Goal: Information Seeking & Learning: Check status

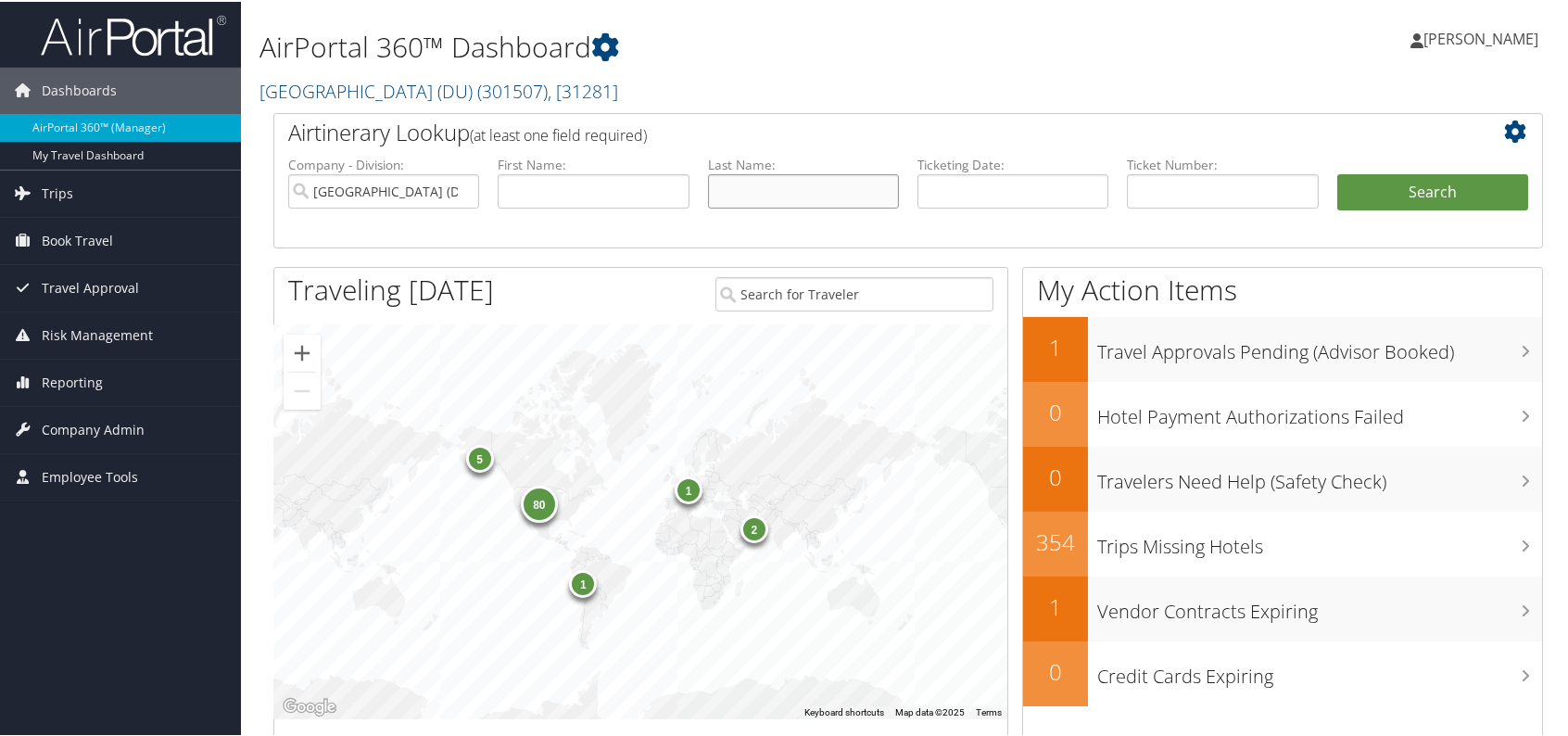
click at [760, 181] on input "text" at bounding box center [803, 189] width 191 height 34
type input "solis"
click at [1337, 172] on button "Search" at bounding box center [1432, 191] width 191 height 37
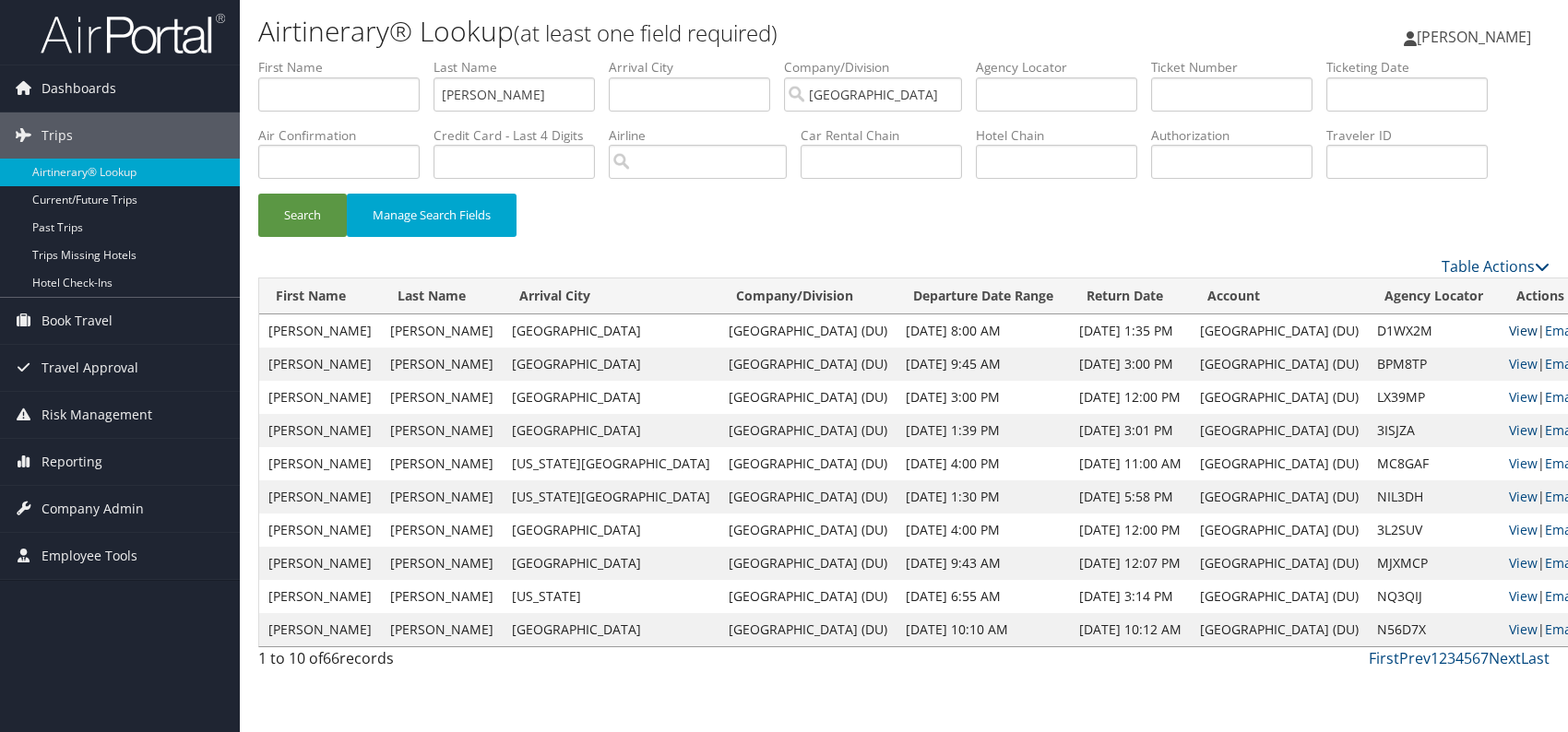
click at [1509, 331] on link "View" at bounding box center [1523, 330] width 29 height 18
click at [1509, 366] on link "View" at bounding box center [1523, 363] width 29 height 18
click at [64, 467] on span "Reporting" at bounding box center [72, 462] width 61 height 46
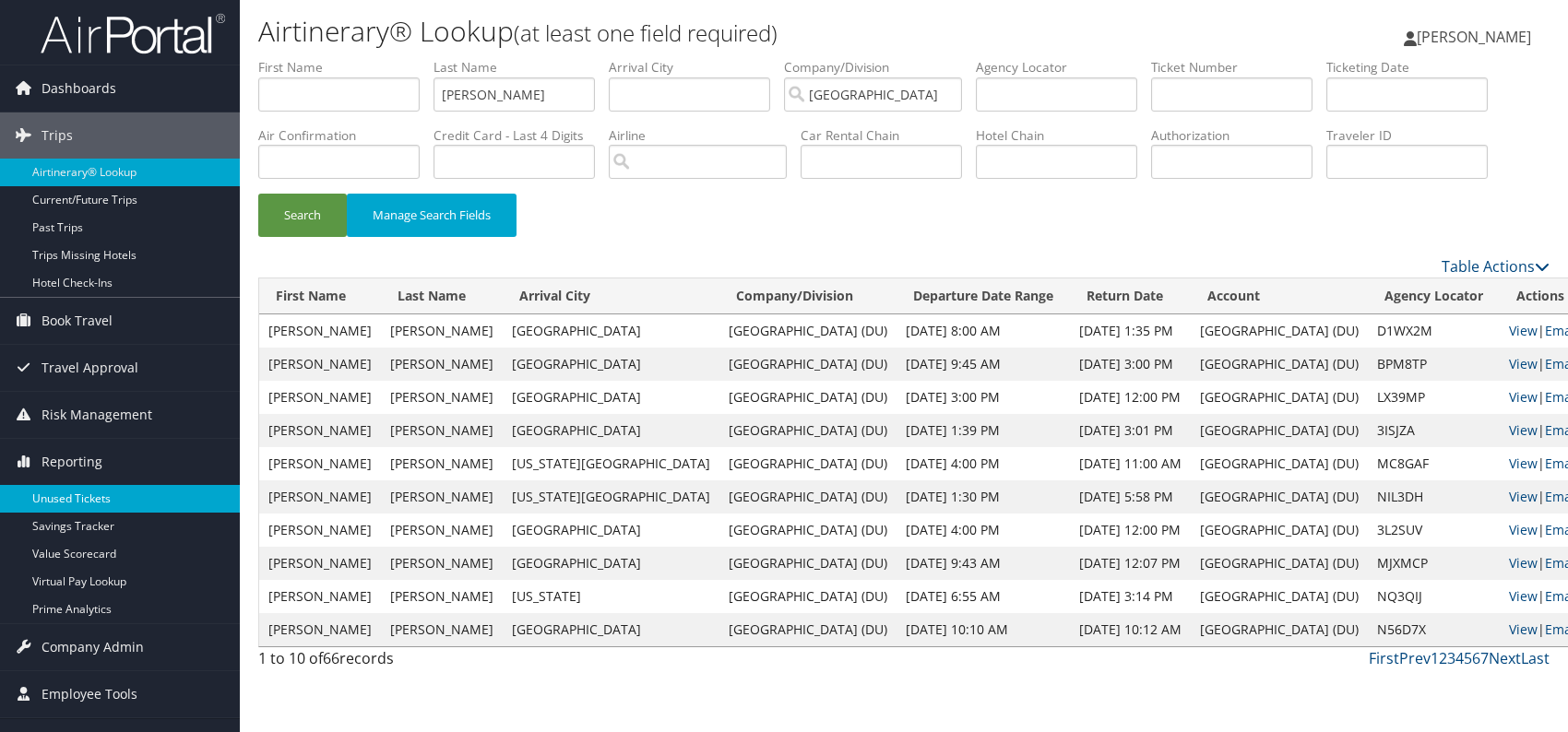
click at [107, 503] on link "Unused Tickets" at bounding box center [120, 499] width 240 height 28
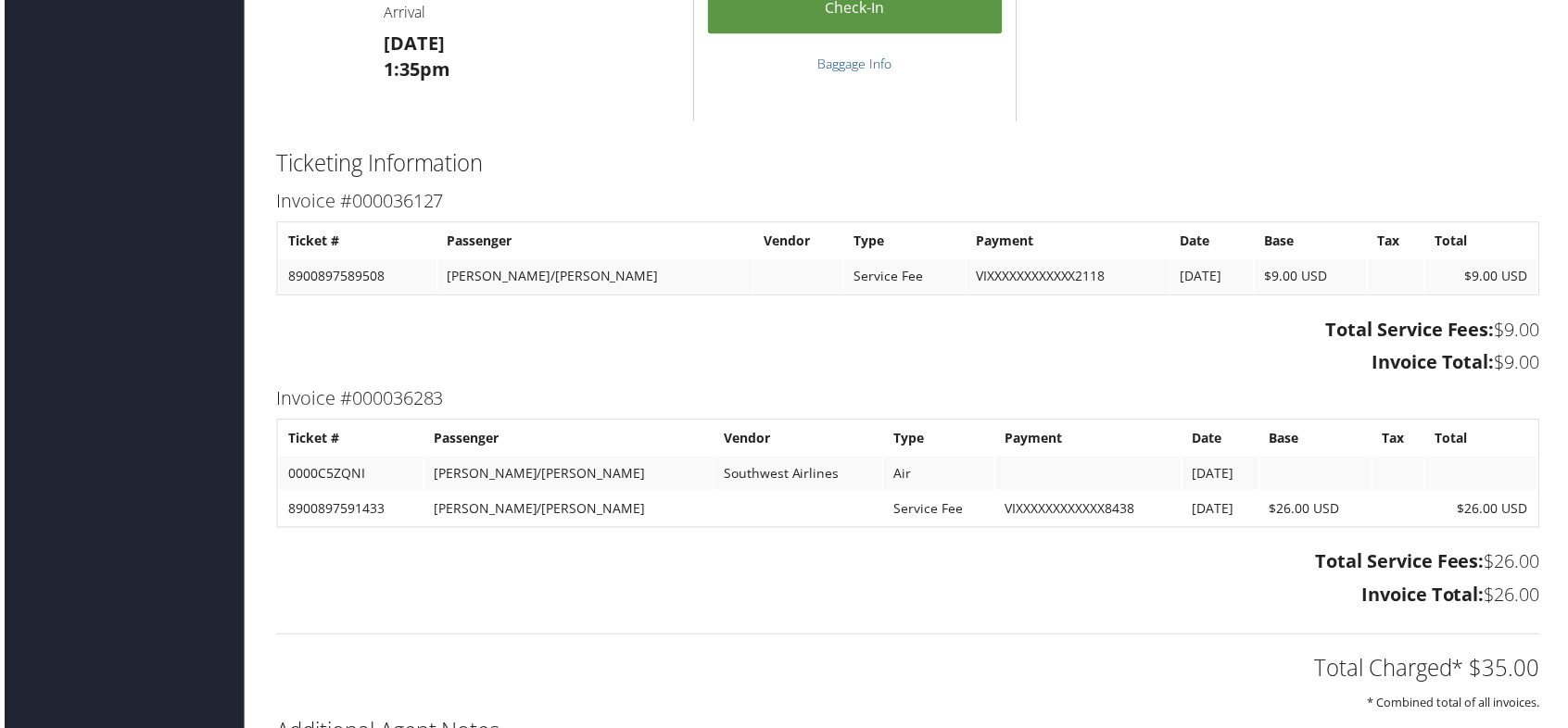
scroll to position [1482, 0]
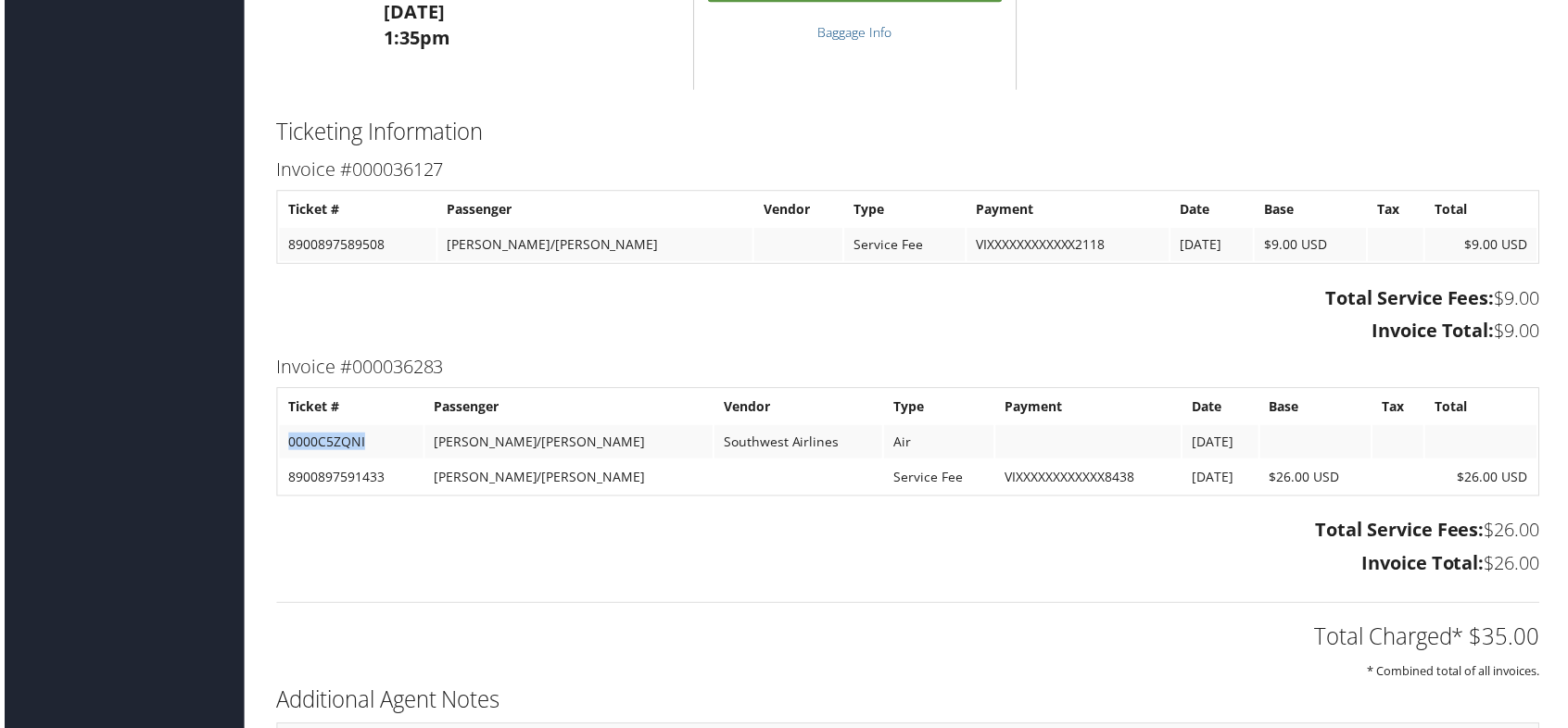
drag, startPoint x: 371, startPoint y: 465, endPoint x: 275, endPoint y: 470, distance: 96.1
click at [275, 470] on table "Ticket # Passenger Vendor Type Payment Date Base Tax Total 0000C5ZQNI SOLIS/DEN…" at bounding box center [908, 443] width 1269 height 109
copy td "0000C5ZQNI"
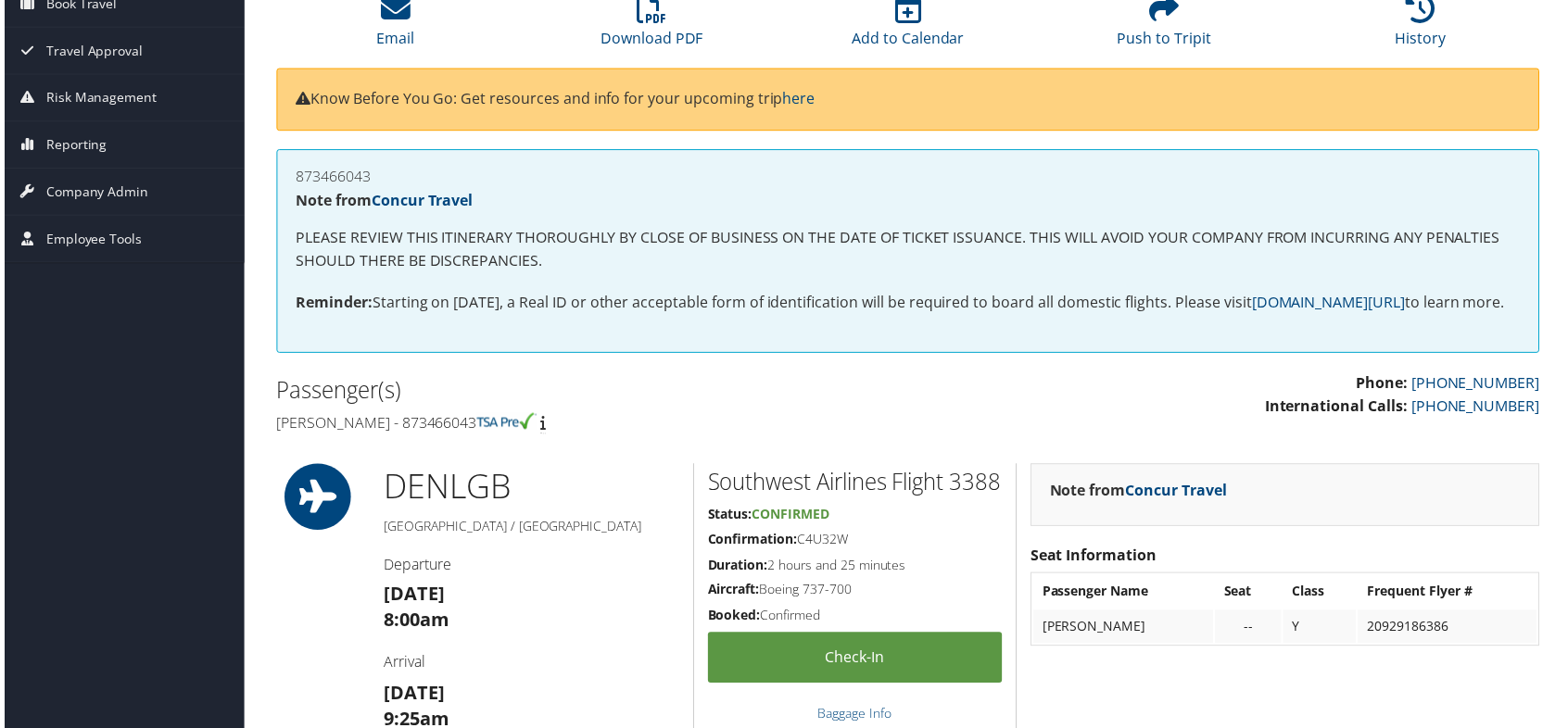
scroll to position [0, 0]
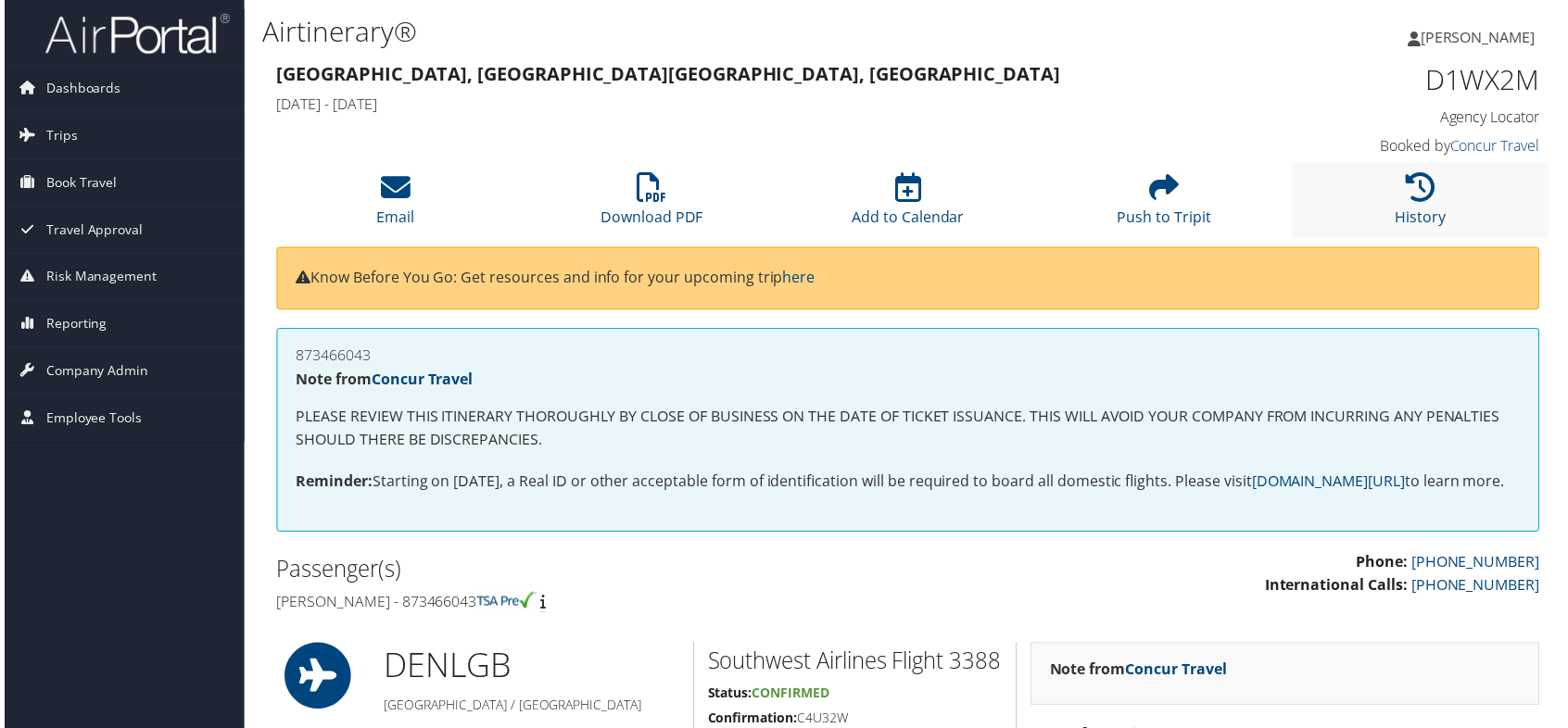
click at [1442, 219] on li "History" at bounding box center [1423, 201] width 258 height 75
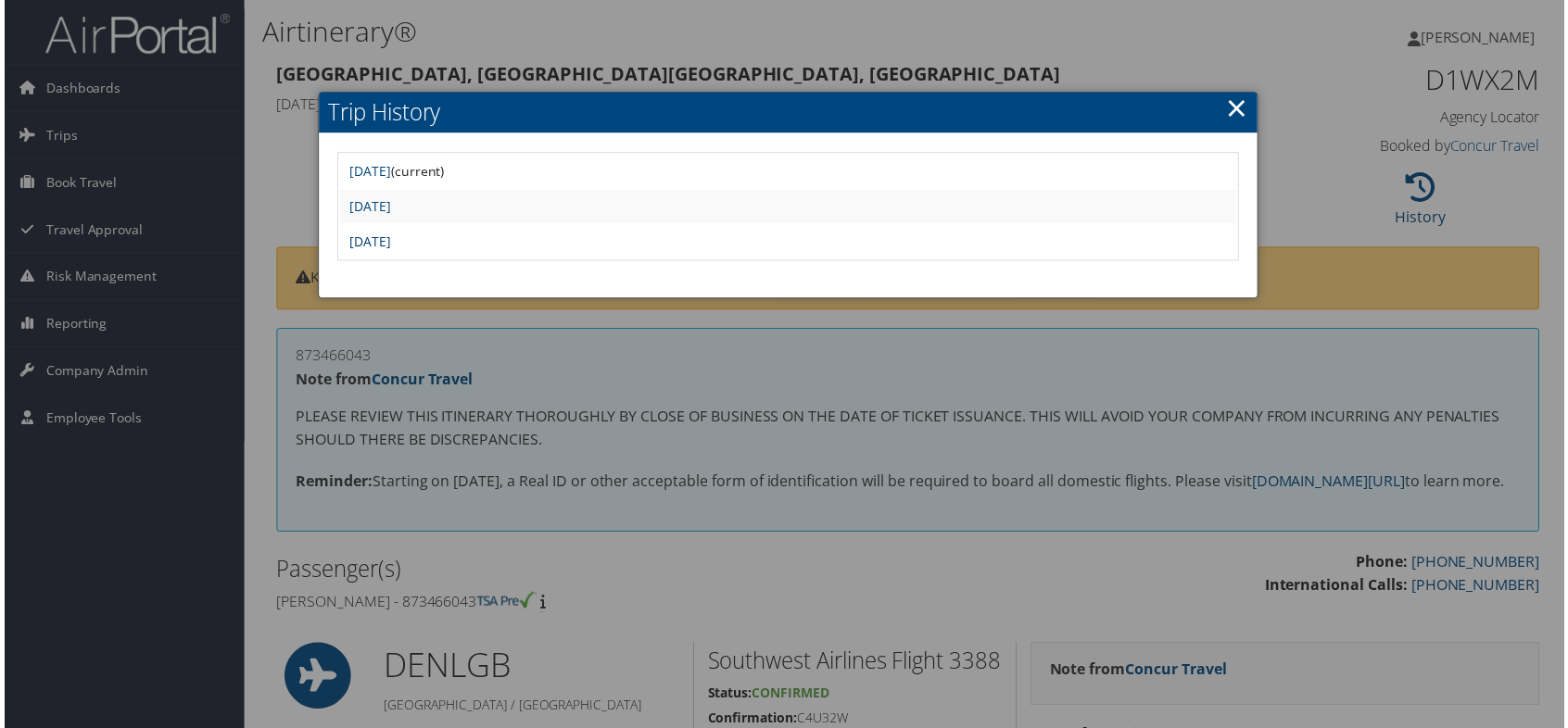
click at [388, 239] on link "Fri Aug 8 11:24:35 MDT 2025" at bounding box center [367, 242] width 42 height 18
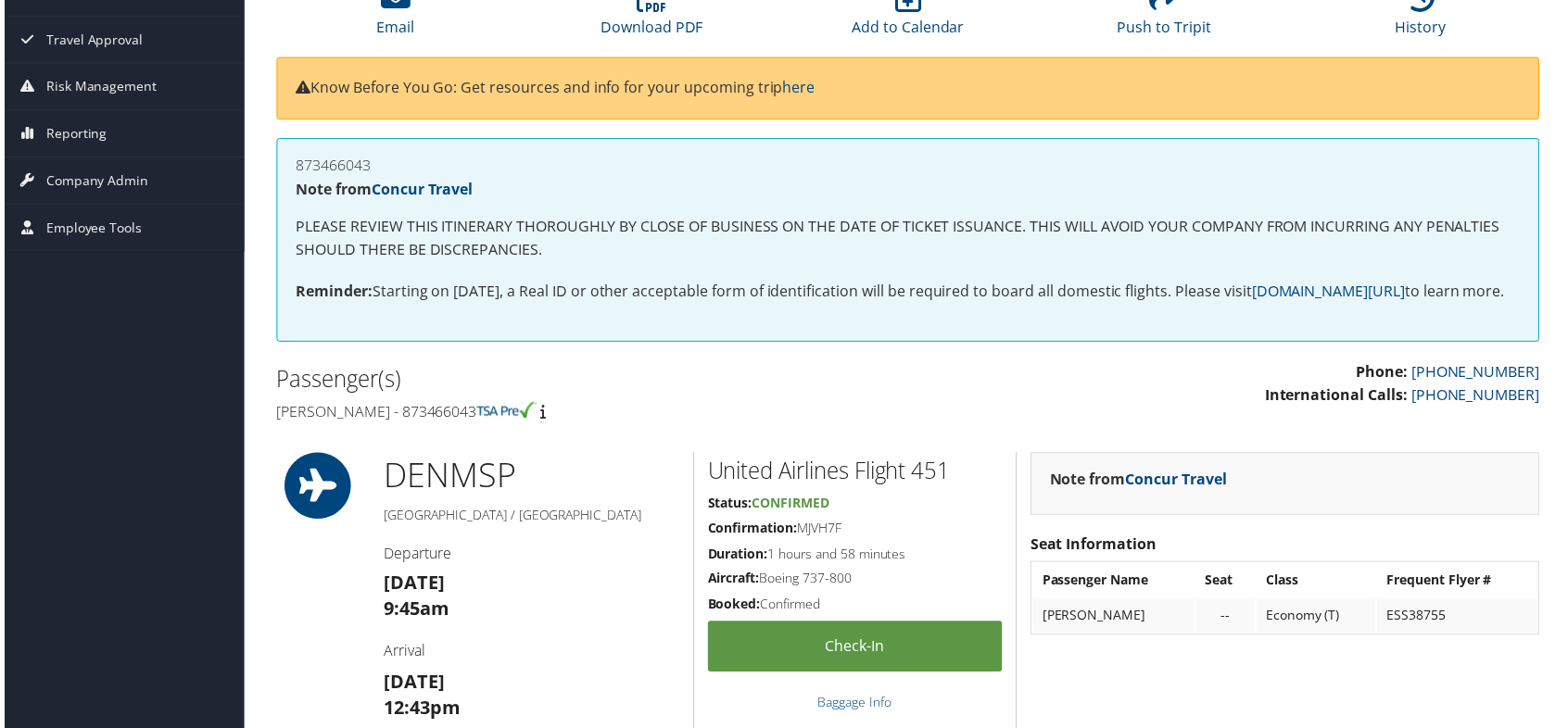
scroll to position [93, 0]
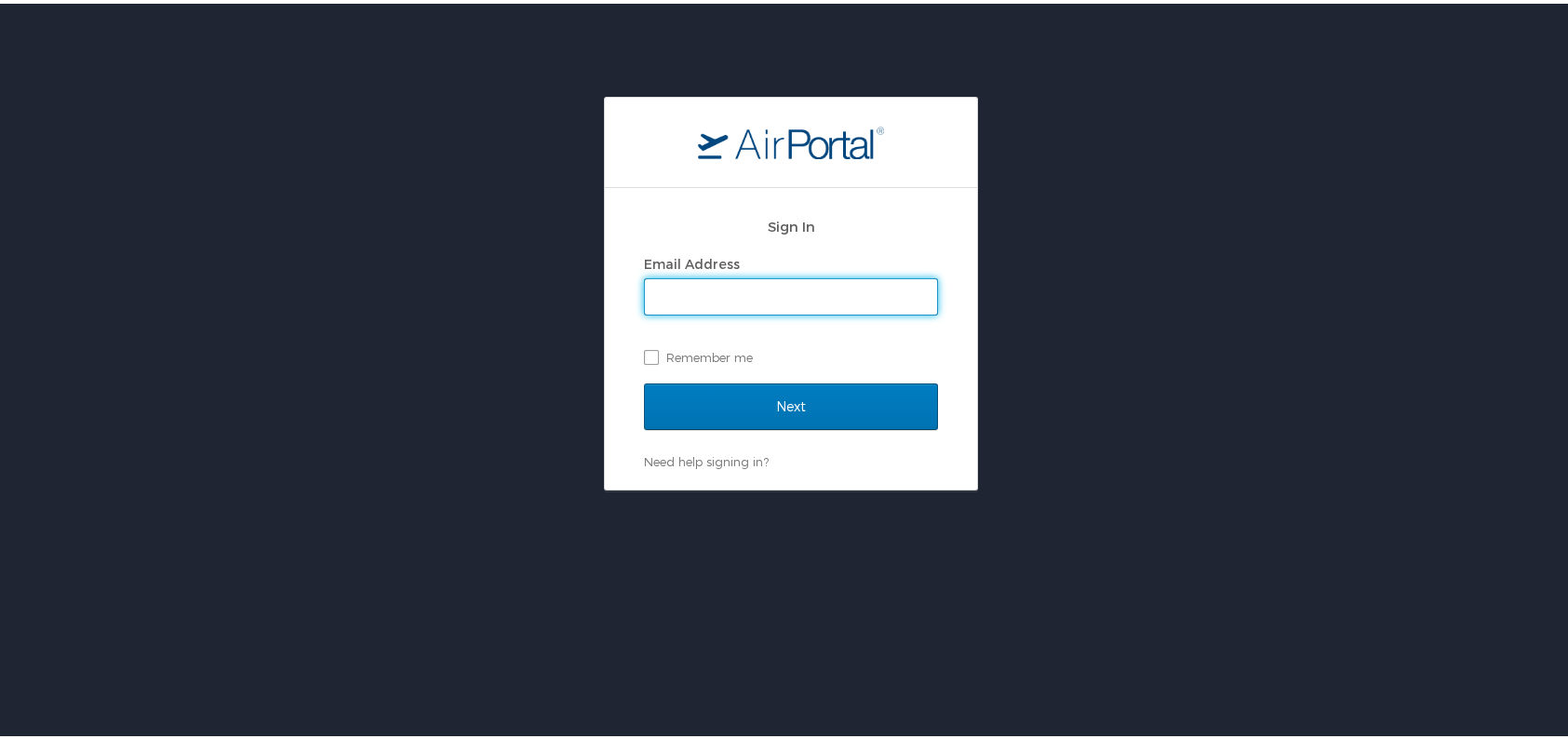
click at [829, 282] on input "Email Address" at bounding box center [791, 294] width 292 height 36
type input "[PERSON_NAME][EMAIL_ADDRESS][DOMAIN_NAME]"
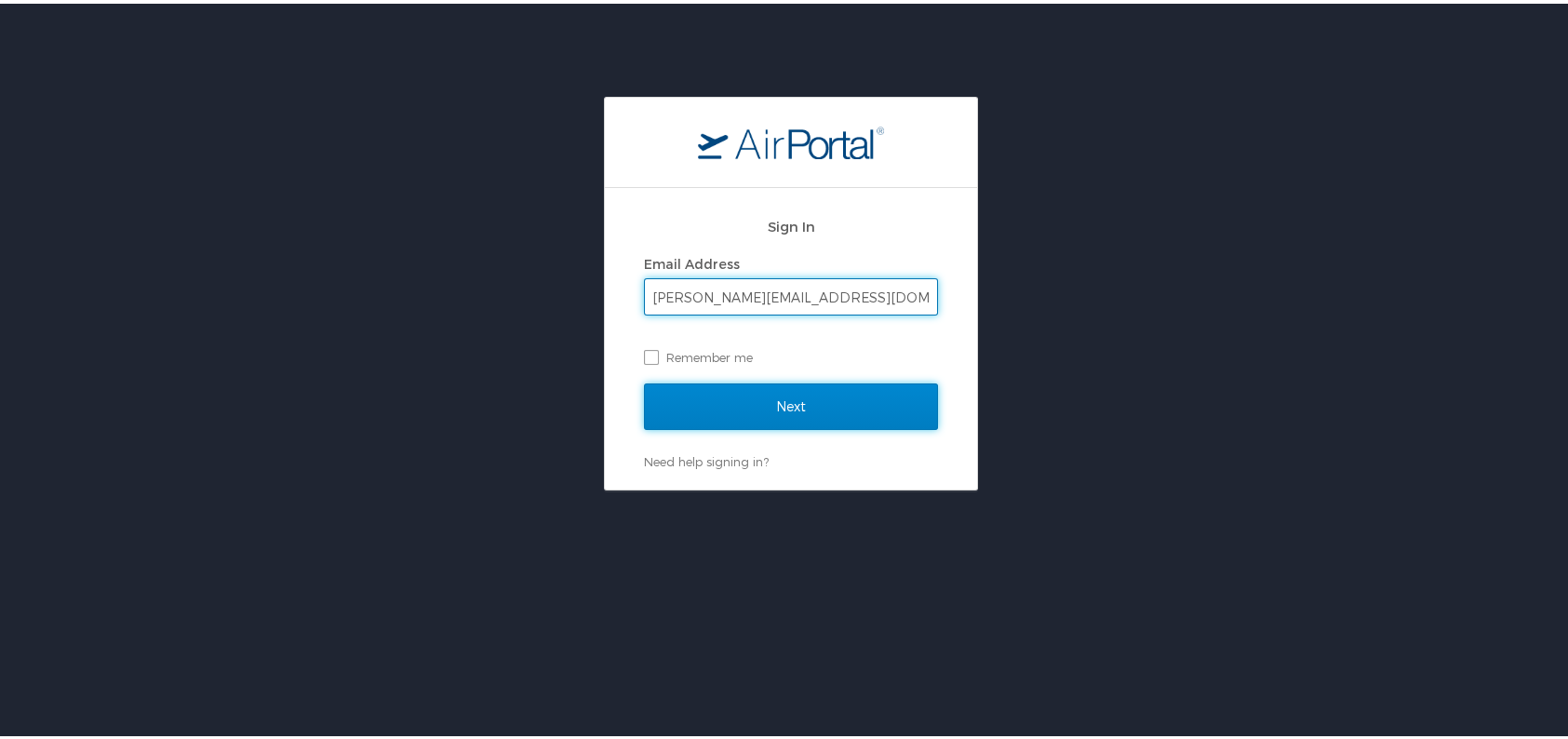
click at [790, 413] on input "Next" at bounding box center [791, 403] width 294 height 47
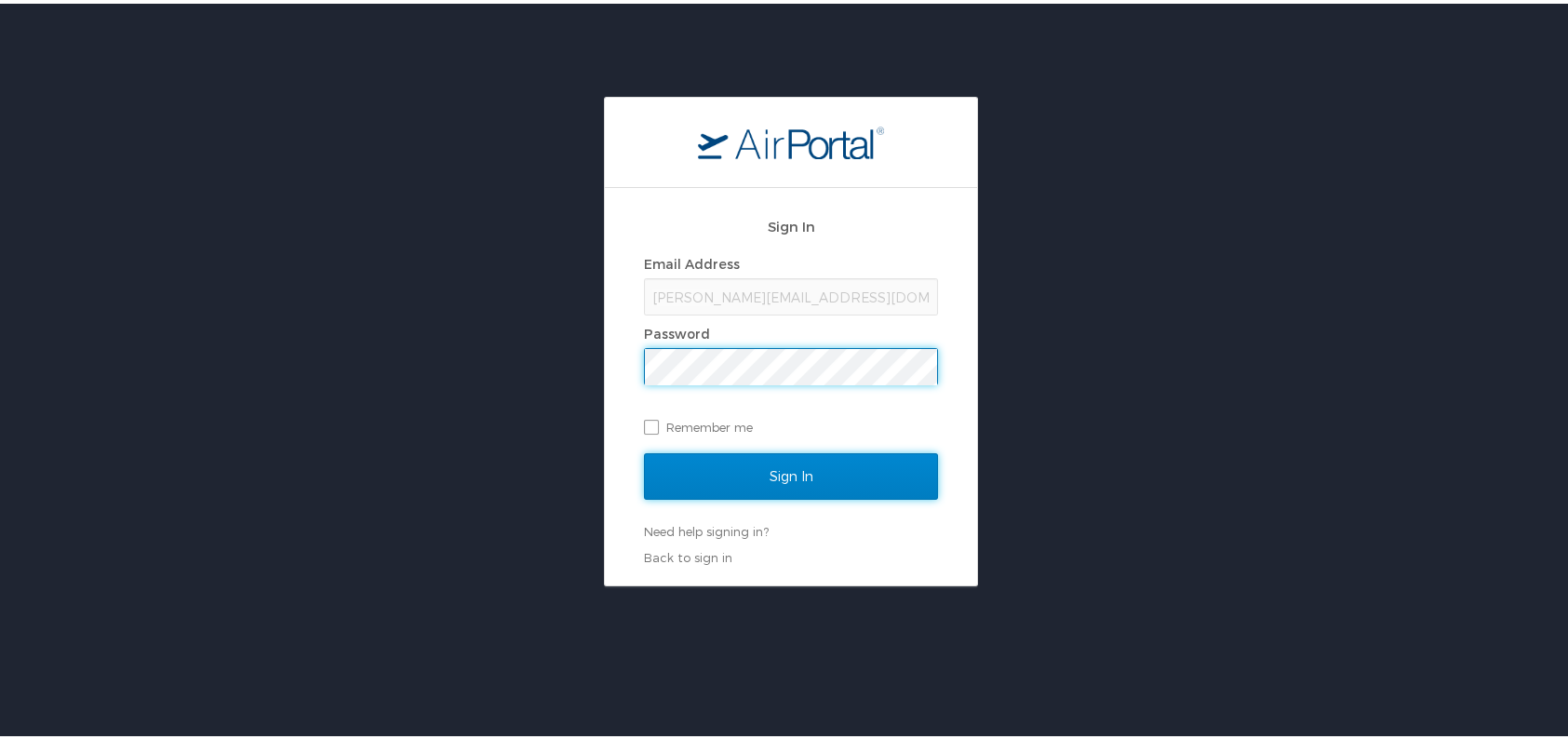
click at [809, 467] on input "Sign In" at bounding box center [791, 473] width 294 height 47
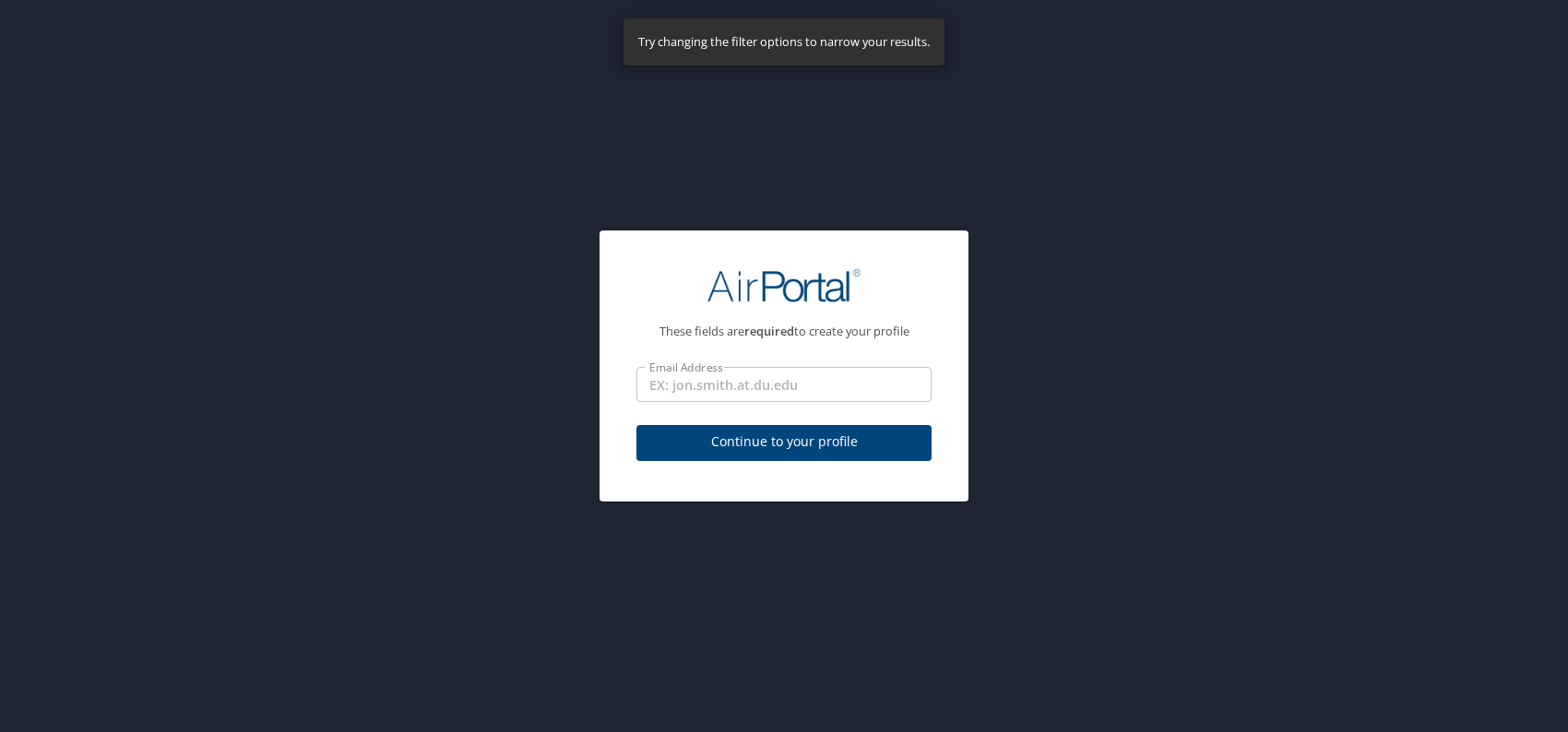
click at [820, 455] on button "Continue to your profile" at bounding box center [784, 443] width 295 height 36
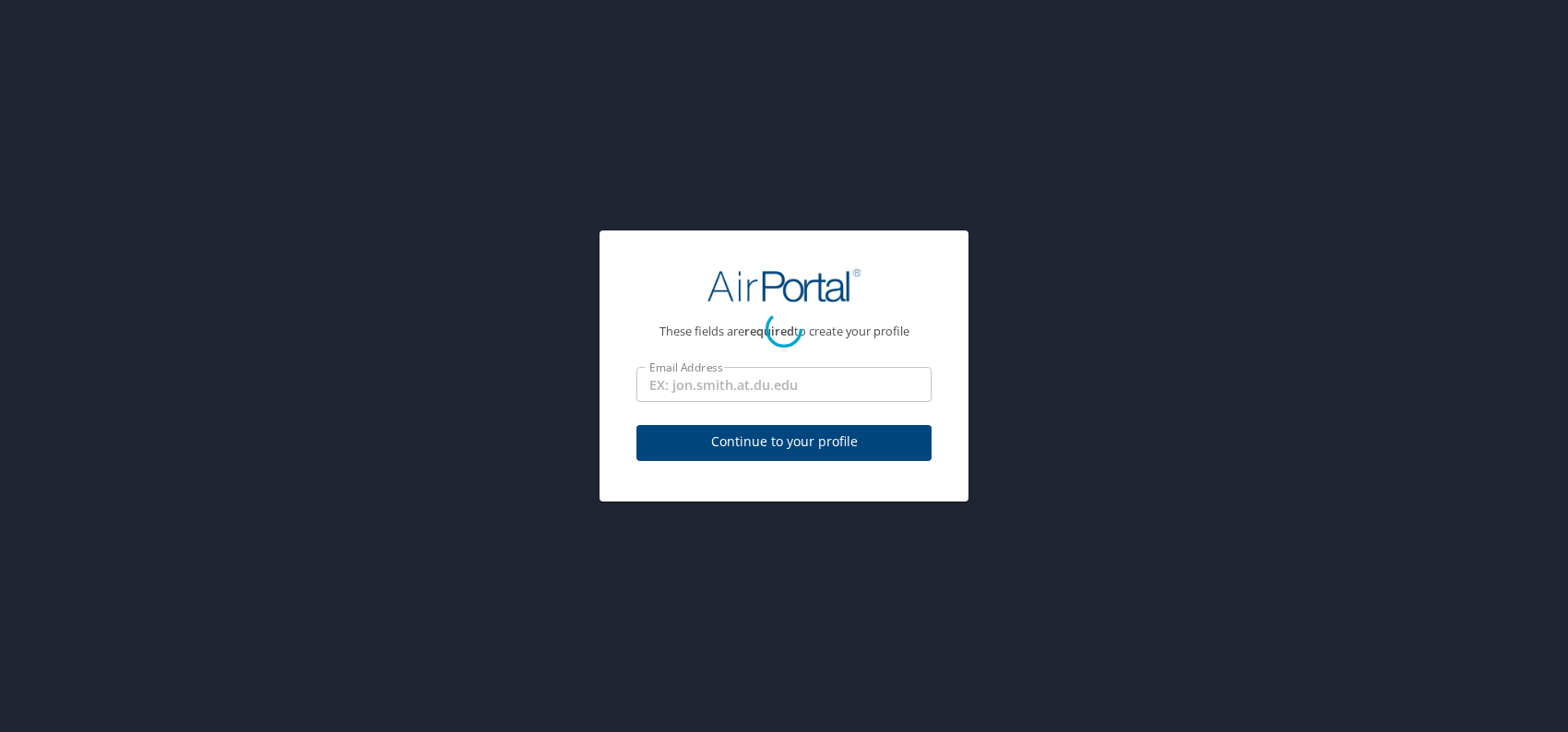
select select "US"
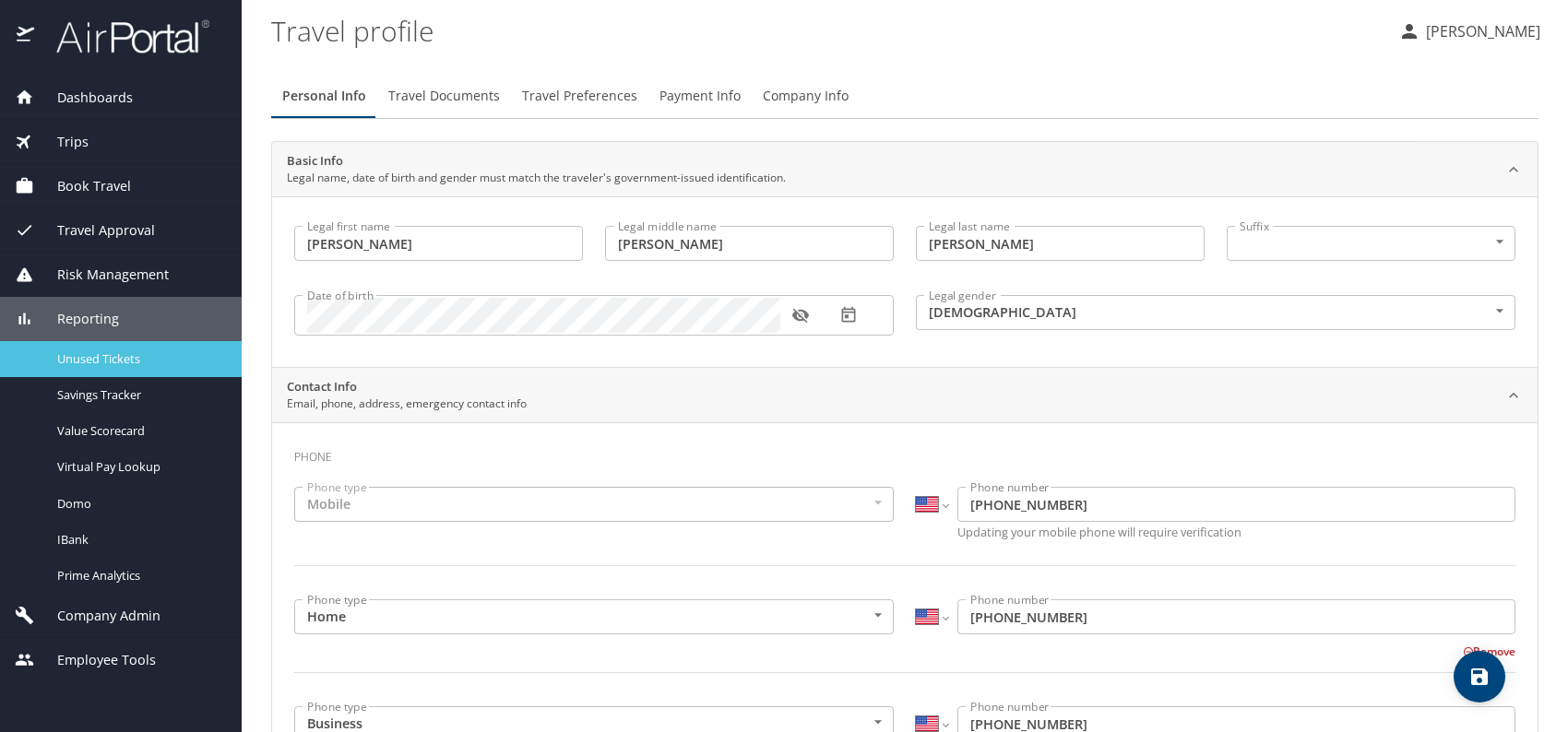
click at [97, 349] on div "Unused Tickets" at bounding box center [120, 359] width 212 height 21
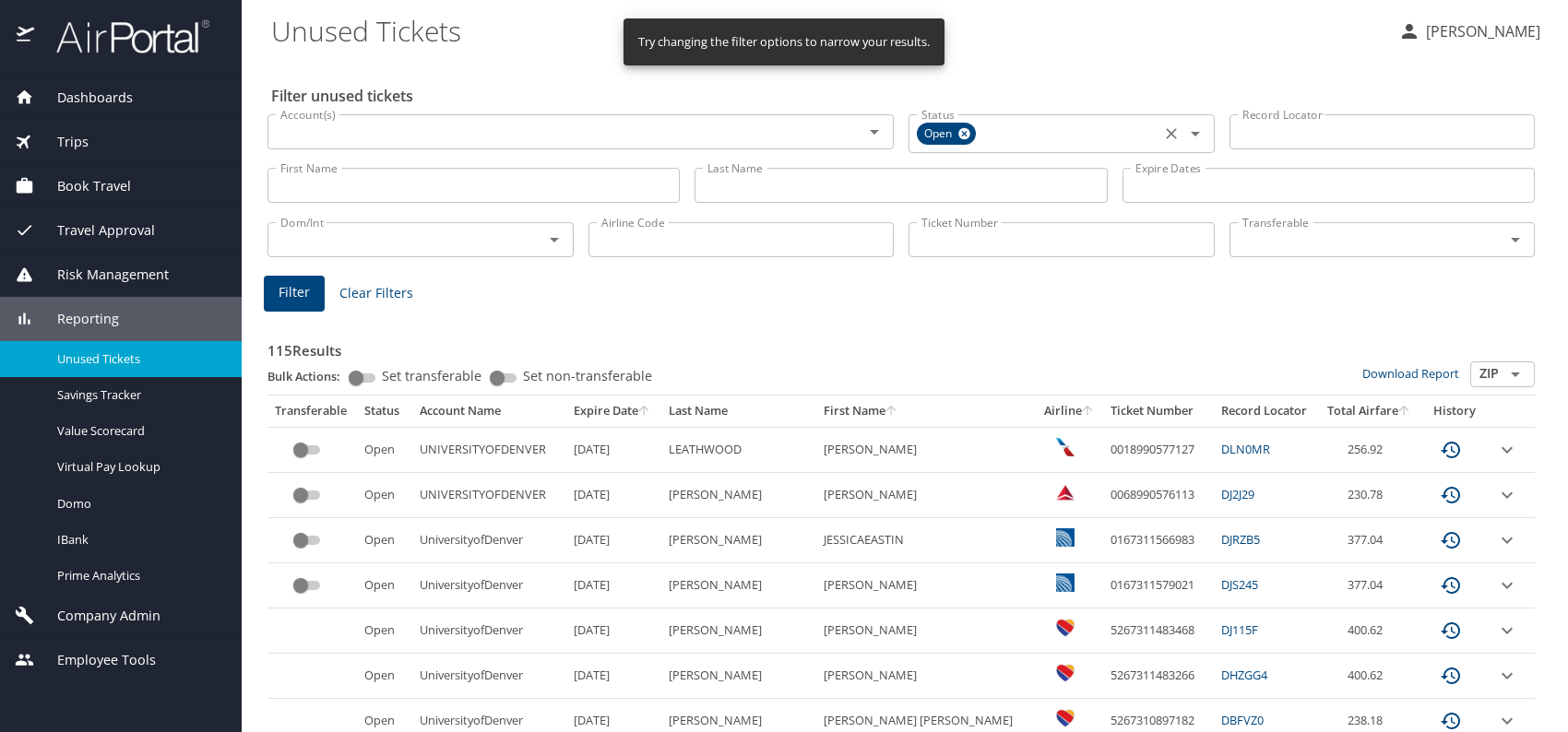
click at [962, 133] on icon at bounding box center [964, 133] width 12 height 12
click at [806, 187] on input "Last Name" at bounding box center [900, 183] width 412 height 35
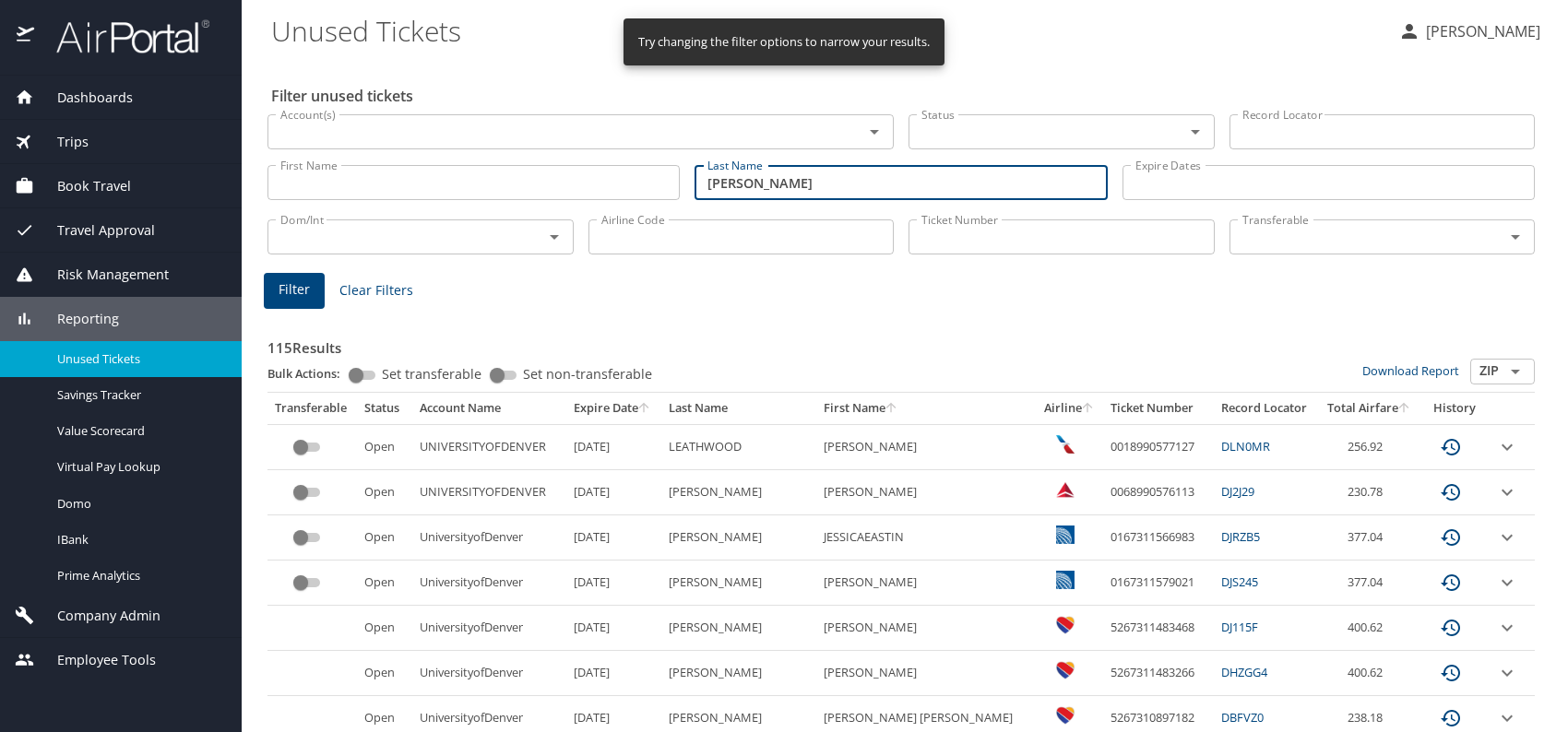
type input "solis"
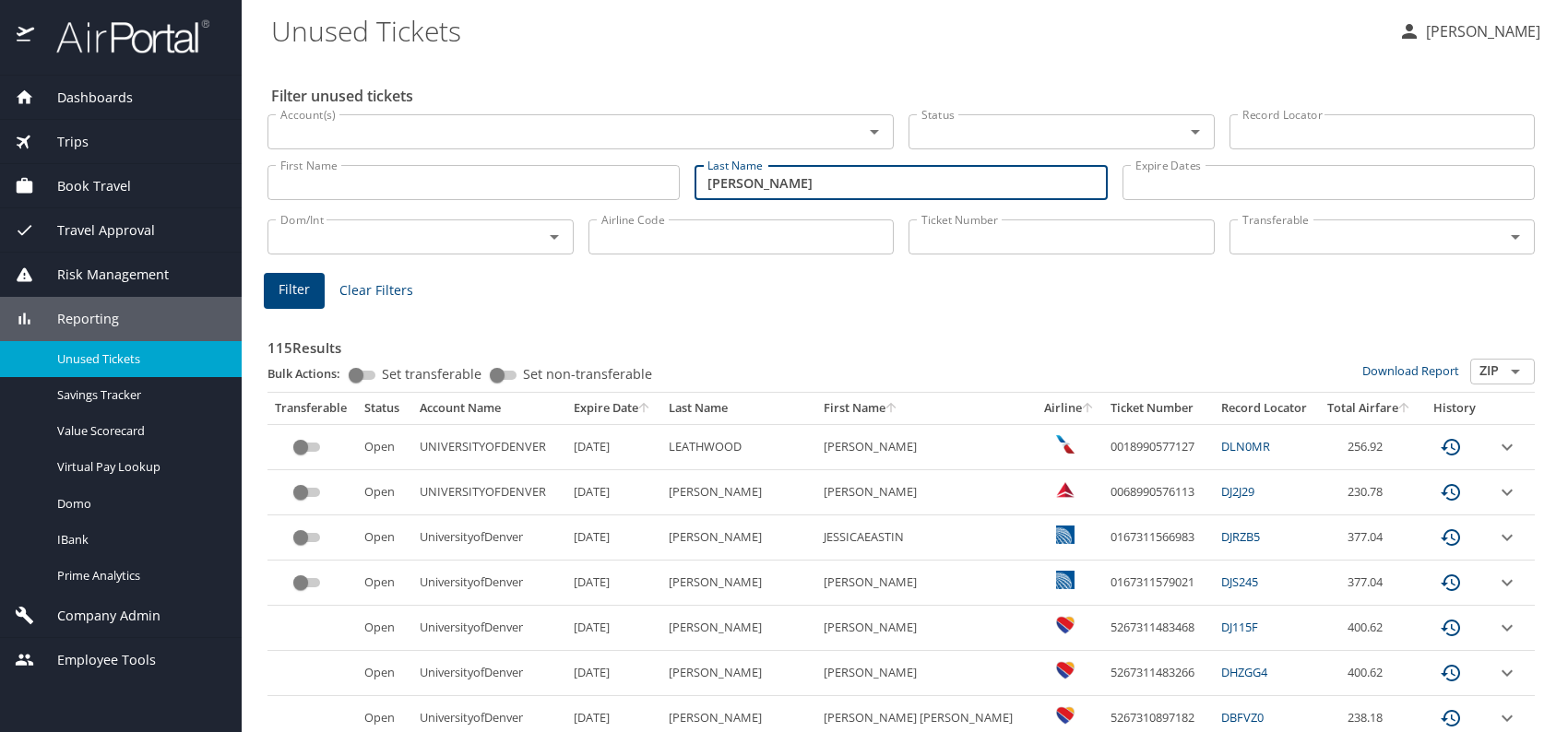
click at [300, 285] on span "Filter" at bounding box center [295, 290] width 32 height 23
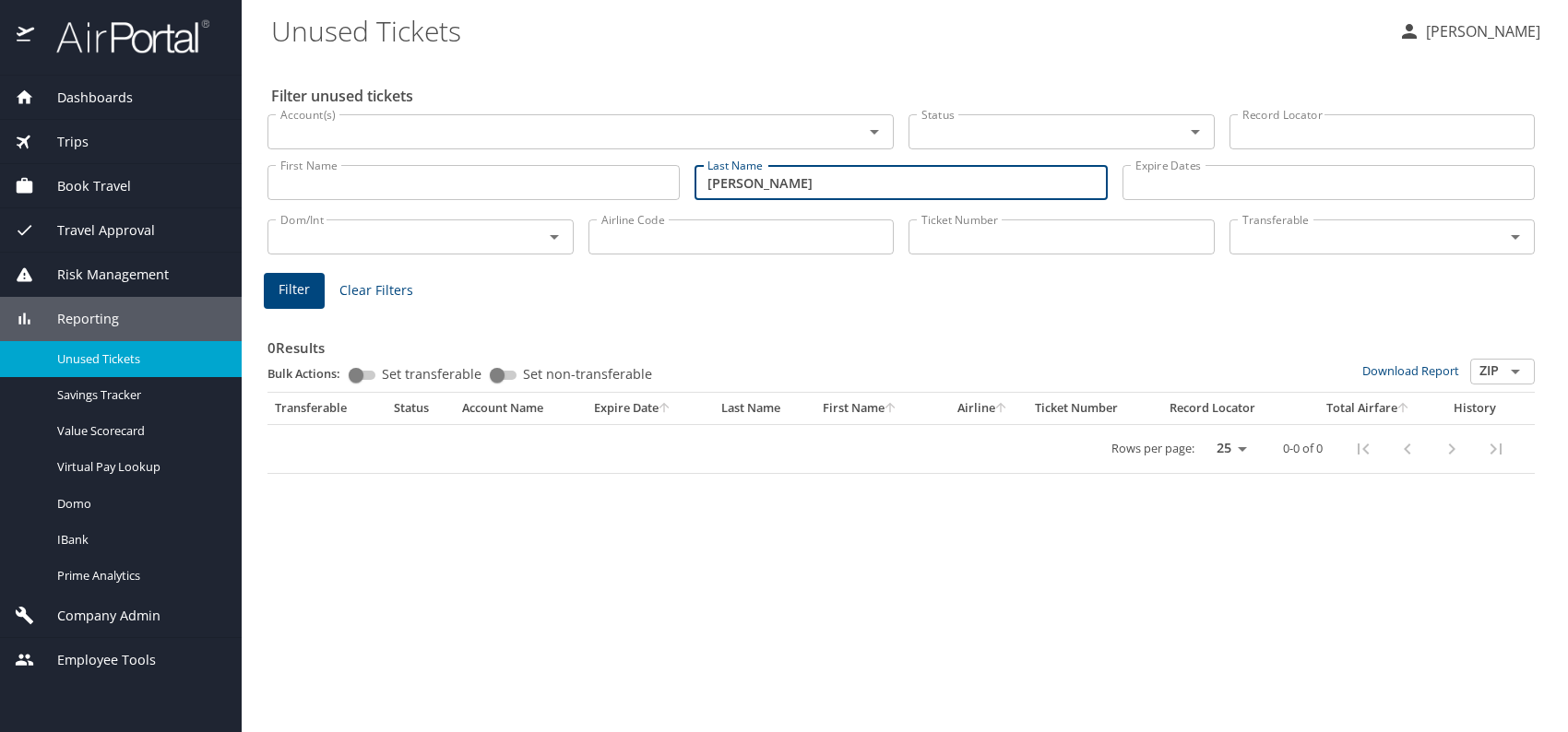
drag, startPoint x: 780, startPoint y: 181, endPoint x: 650, endPoint y: 180, distance: 130.0
click at [650, 180] on div "First Name First Name Last Name solis Last Name Expire Dates Expire Dates" at bounding box center [901, 183] width 1282 height 66
click at [774, 193] on input "Last Name" at bounding box center [900, 183] width 412 height 35
type input "Solis"
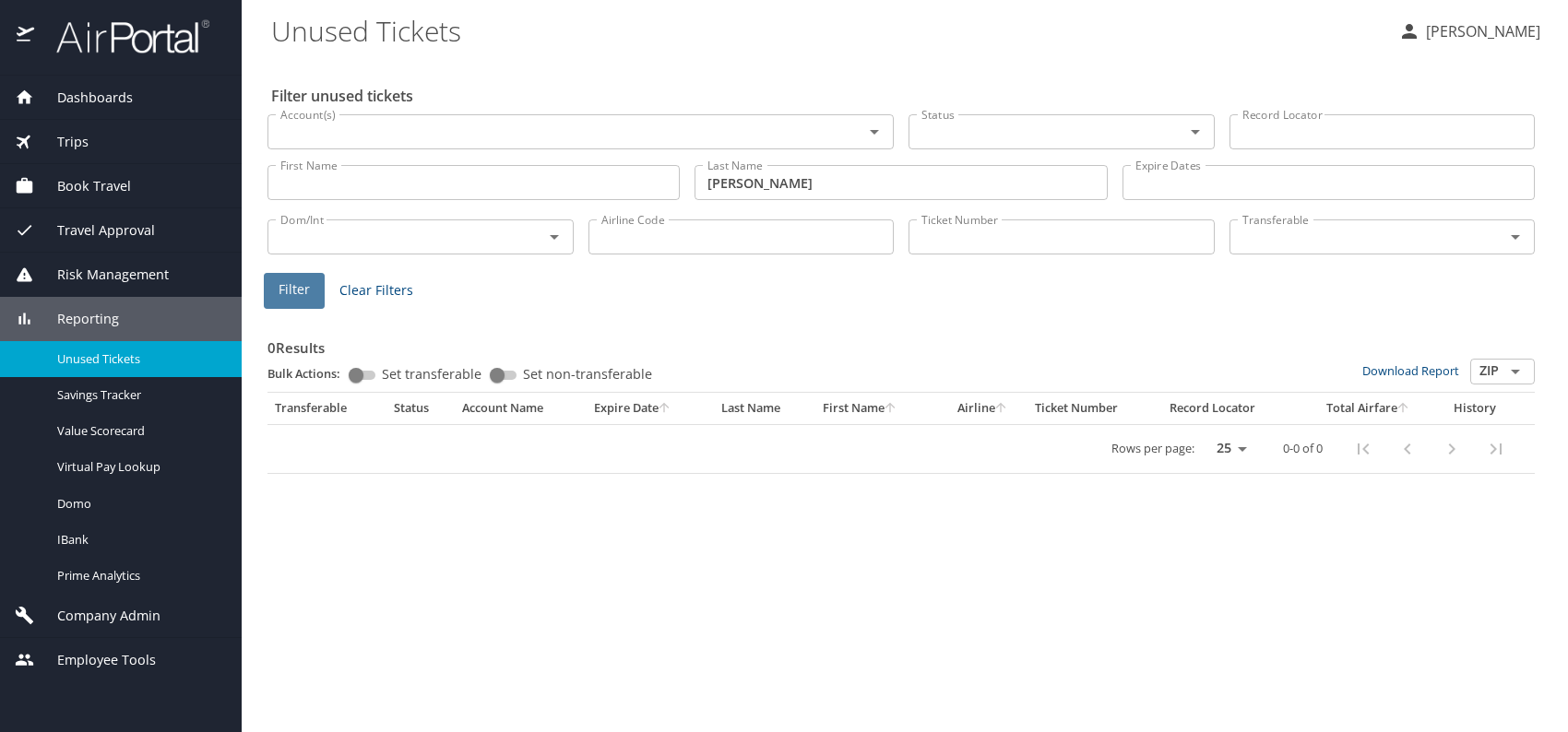
click at [297, 288] on span "Filter" at bounding box center [295, 290] width 32 height 23
drag, startPoint x: 817, startPoint y: 186, endPoint x: 579, endPoint y: 186, distance: 238.0
click at [579, 186] on div "First Name First Name Last Name Solis Last Name Expire Dates Expire Dates" at bounding box center [901, 183] width 1282 height 66
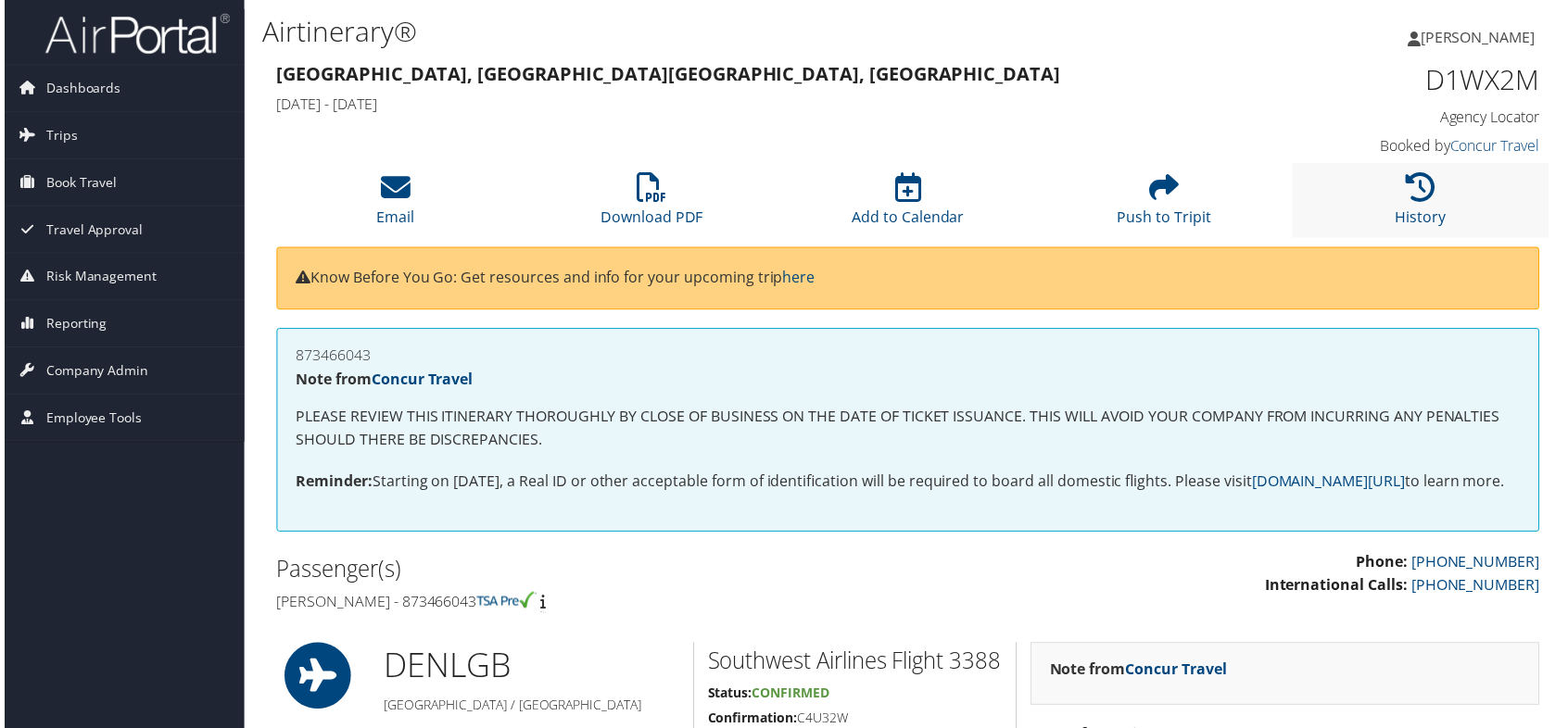
click at [1421, 169] on li "History" at bounding box center [1423, 201] width 258 height 75
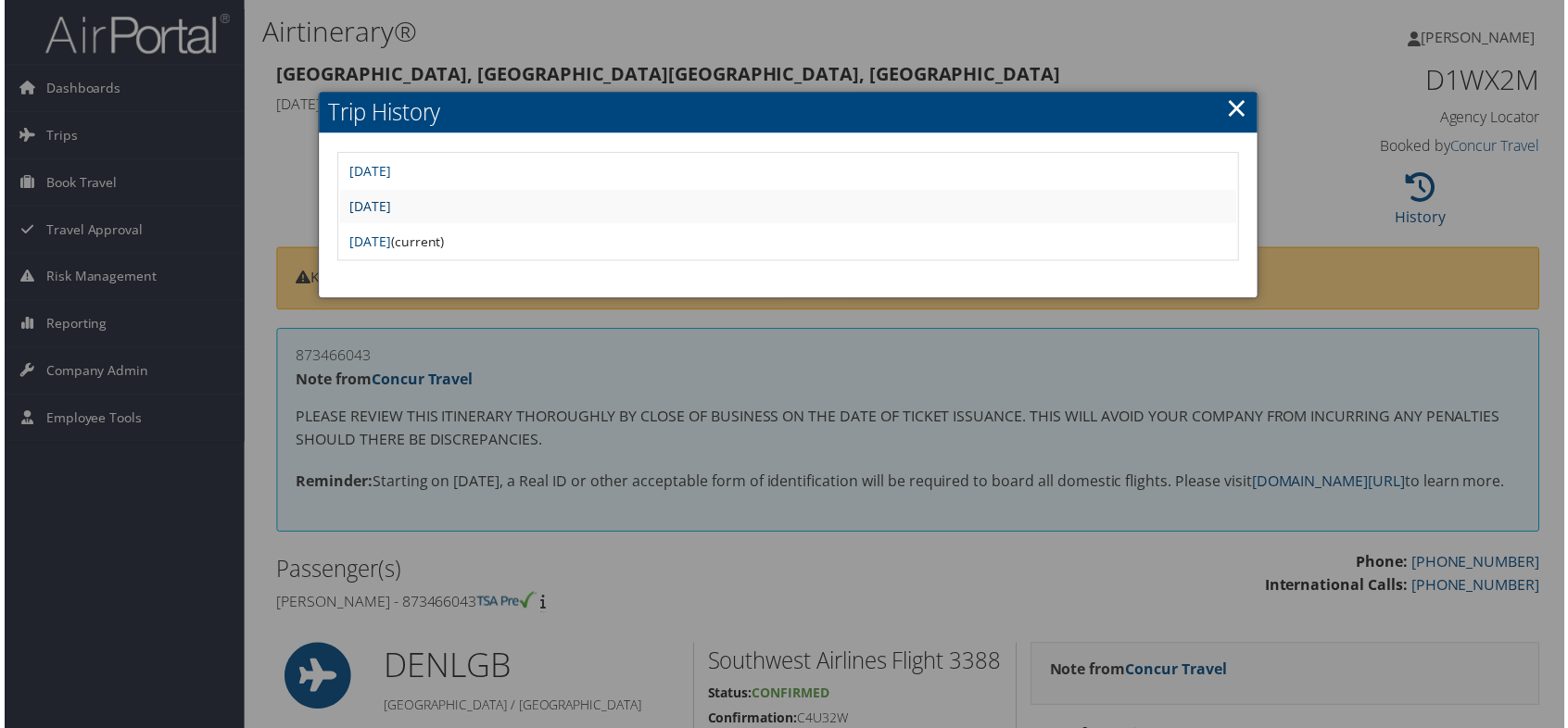
click at [388, 207] on link "[DATE]" at bounding box center [367, 207] width 42 height 18
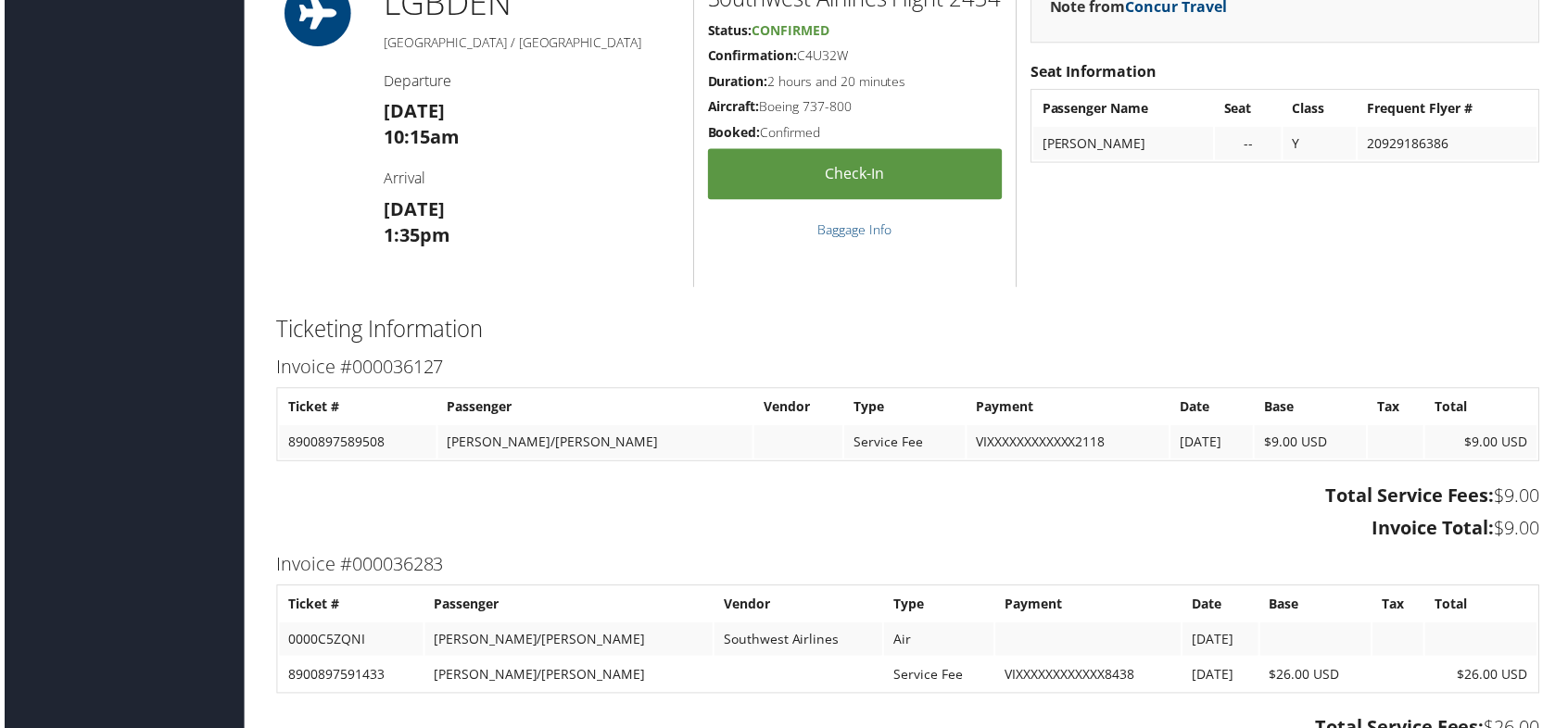
scroll to position [1390, 0]
